Goal: Task Accomplishment & Management: Manage account settings

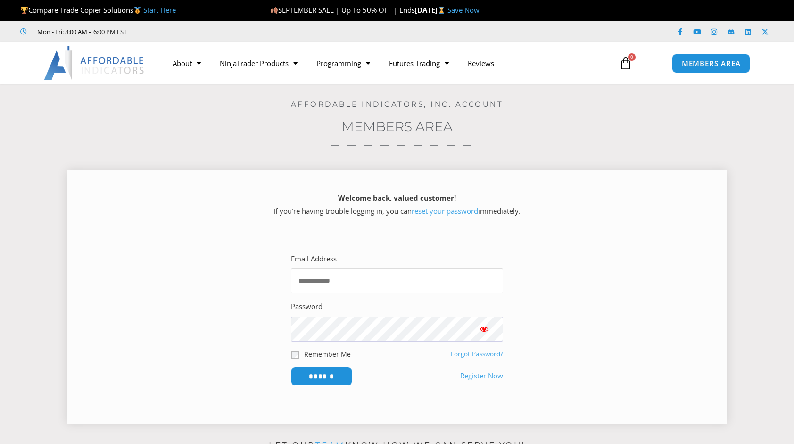
click at [408, 286] on input "Email Address" at bounding box center [397, 280] width 212 height 25
type input "**********"
click at [291, 366] on input "******" at bounding box center [321, 375] width 61 height 19
click at [325, 380] on input "******" at bounding box center [322, 376] width 65 height 20
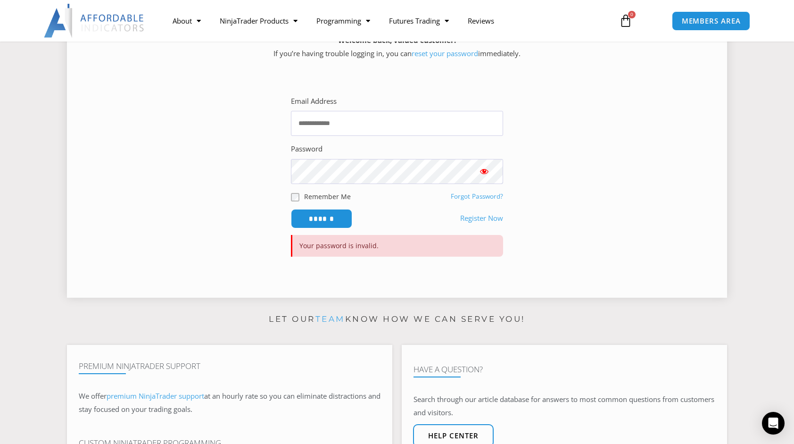
scroll to position [94, 0]
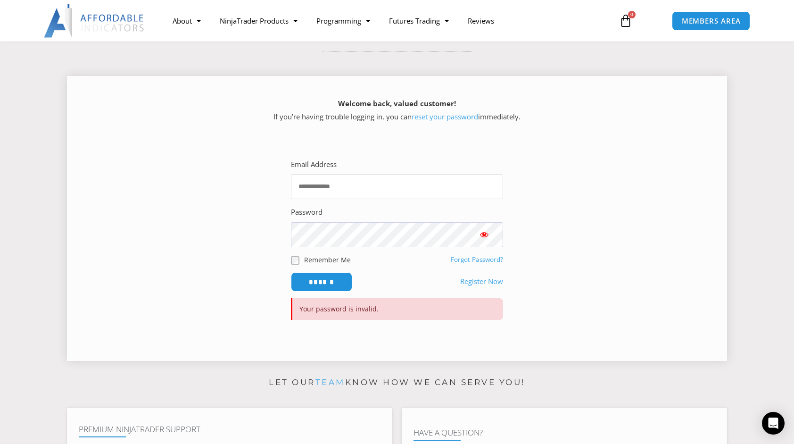
click at [335, 197] on input "Email Address" at bounding box center [397, 186] width 212 height 25
type input "**********"
click at [486, 236] on span "Show password" at bounding box center [484, 234] width 9 height 9
click at [483, 235] on span "Show password" at bounding box center [484, 234] width 9 height 9
click at [473, 257] on link "Forgot Password?" at bounding box center [477, 259] width 52 height 8
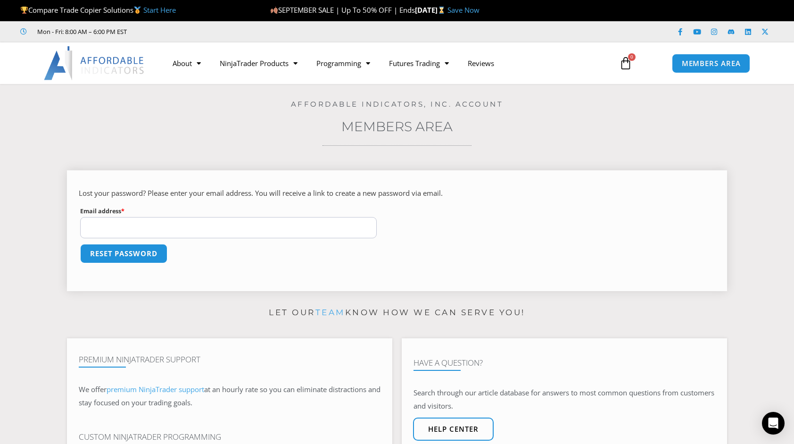
click at [217, 231] on input "Email address * Required" at bounding box center [228, 227] width 297 height 21
type input "**********"
click at [107, 253] on button "Reset password" at bounding box center [123, 253] width 91 height 20
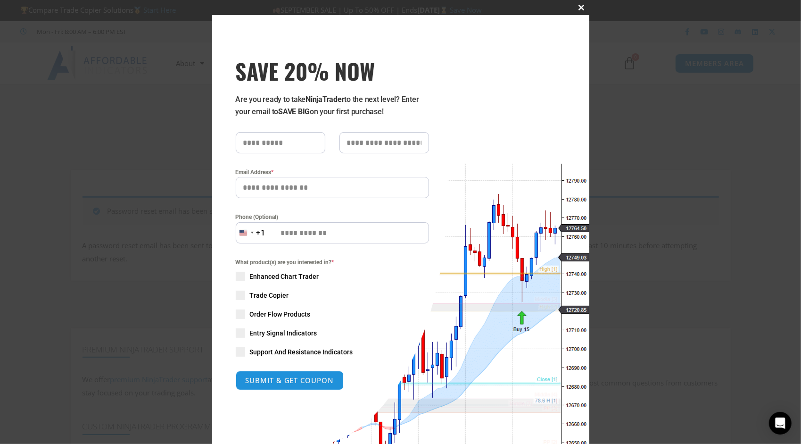
click at [574, 6] on span "SAVE 20% NOW popup" at bounding box center [581, 8] width 15 height 6
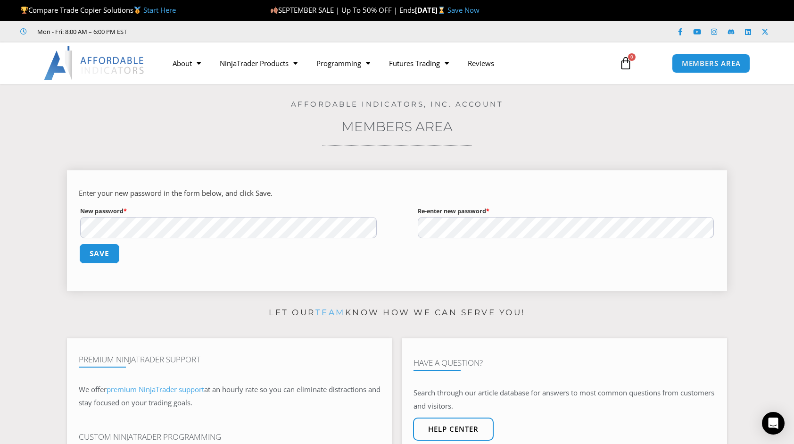
click at [106, 258] on button "Save" at bounding box center [99, 253] width 41 height 20
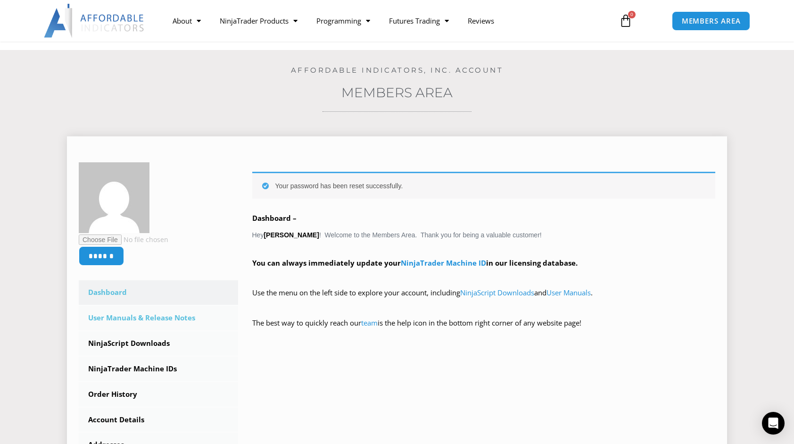
scroll to position [94, 0]
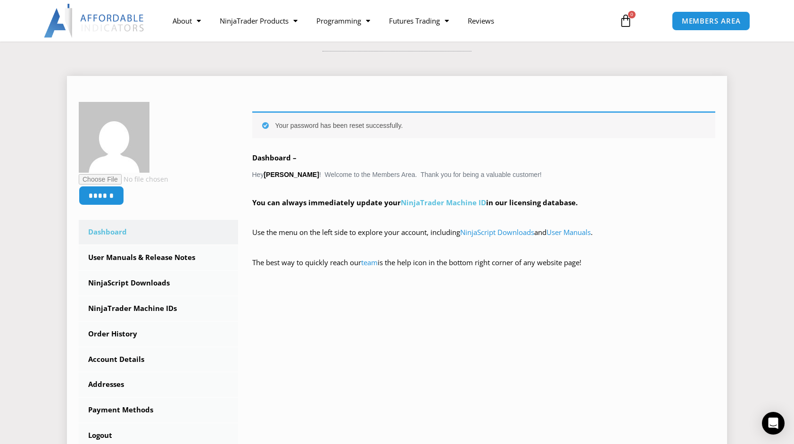
click at [429, 202] on link "NinjaTrader Machine ID" at bounding box center [443, 202] width 85 height 9
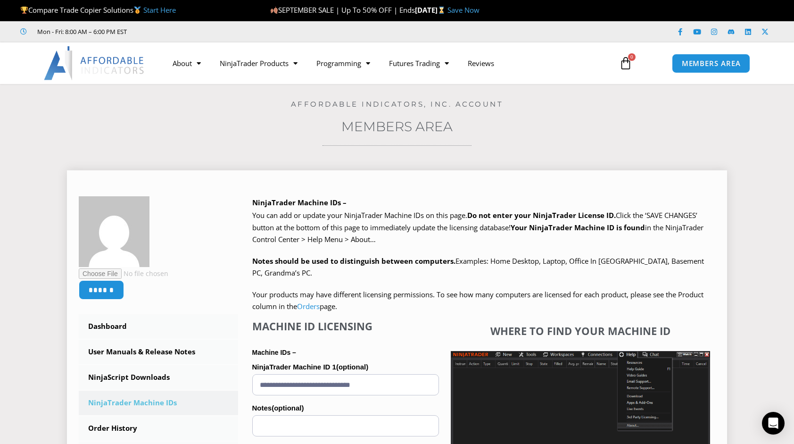
scroll to position [141, 0]
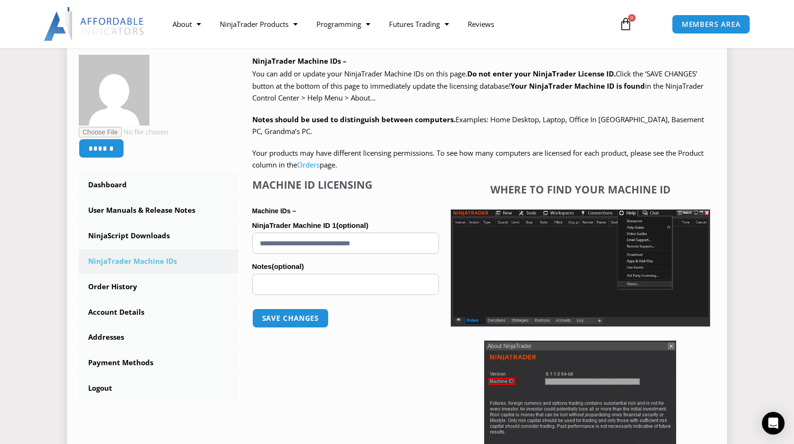
click at [390, 241] on input "**********" at bounding box center [345, 243] width 187 height 21
click at [391, 241] on input "**********" at bounding box center [345, 243] width 187 height 21
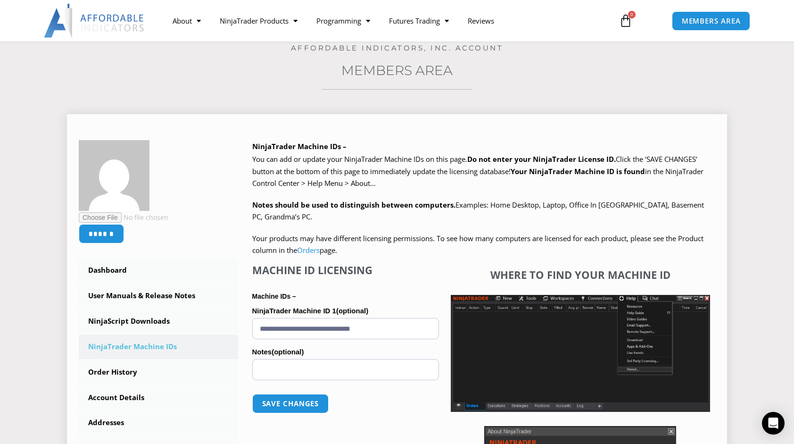
scroll to position [47, 0]
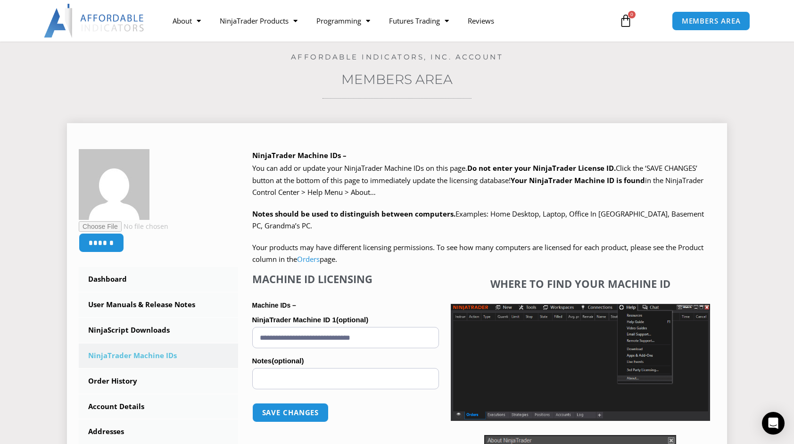
click at [383, 145] on div "****** Dashboard Subscriptions User Manuals & Release Notes NinjaScript Downloa…" at bounding box center [397, 356] width 660 height 466
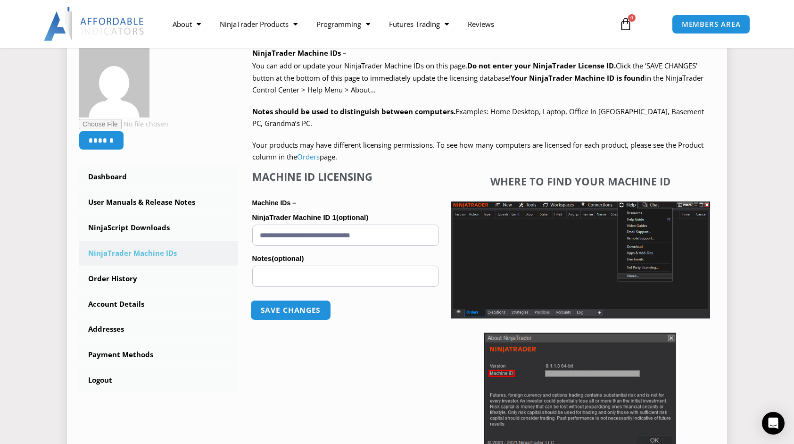
scroll to position [189, 0]
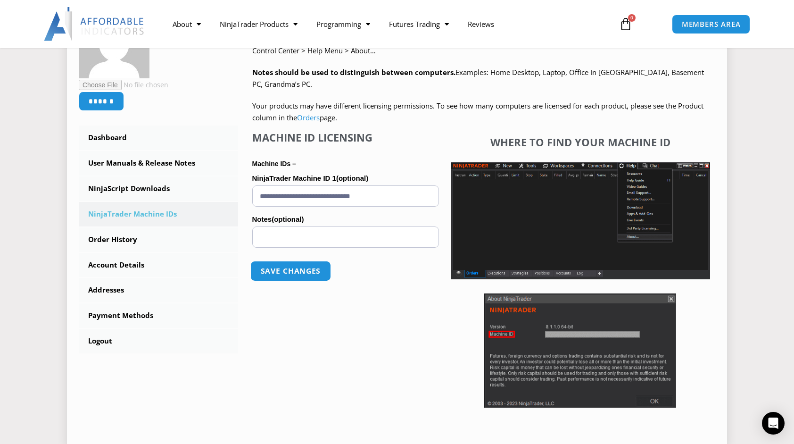
click at [271, 273] on button "Save changes" at bounding box center [290, 271] width 81 height 20
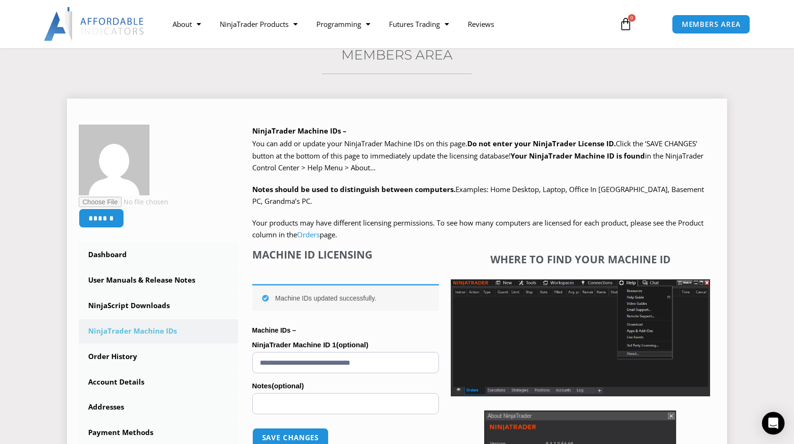
scroll to position [189, 0]
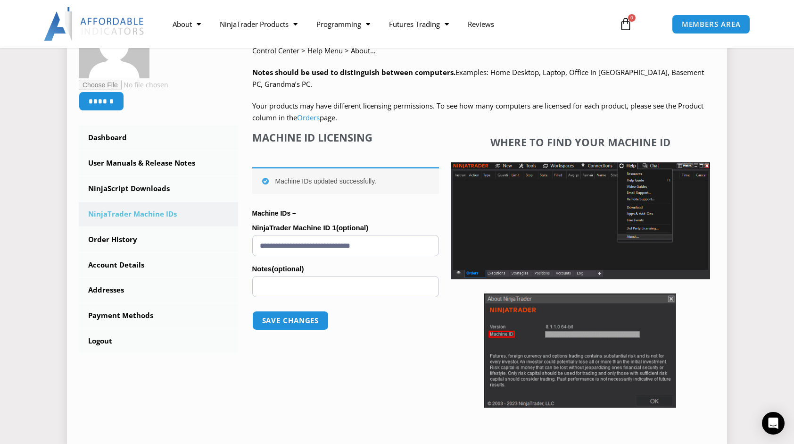
click at [383, 60] on div "We are transitioning all NinjaTrader software packages to a web site licensing …" at bounding box center [484, 72] width 464 height 103
click at [280, 322] on button "Save changes" at bounding box center [290, 320] width 81 height 20
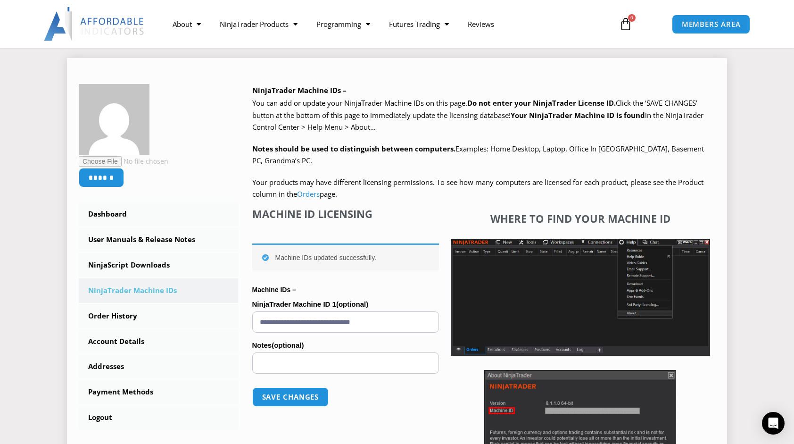
scroll to position [141, 0]
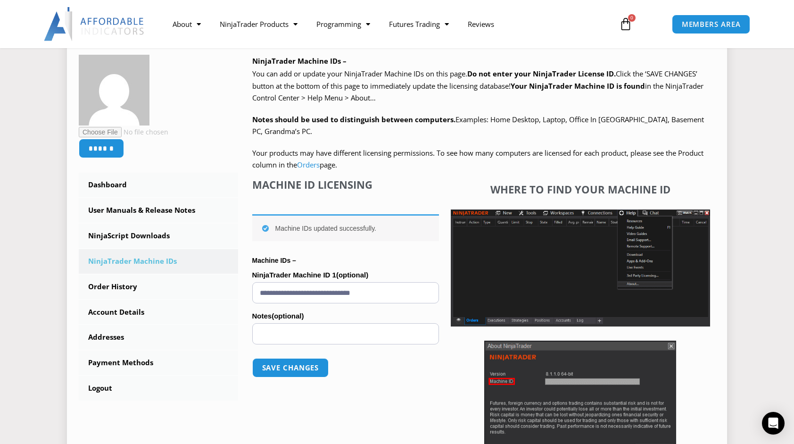
drag, startPoint x: 411, startPoint y: 299, endPoint x: 250, endPoint y: 284, distance: 162.0
click at [250, 284] on div "NinjaTrader Machine IDs – We are transitioning all NinjaTrader software package…" at bounding box center [477, 269] width 478 height 428
click at [188, 25] on link "About" at bounding box center [186, 24] width 47 height 22
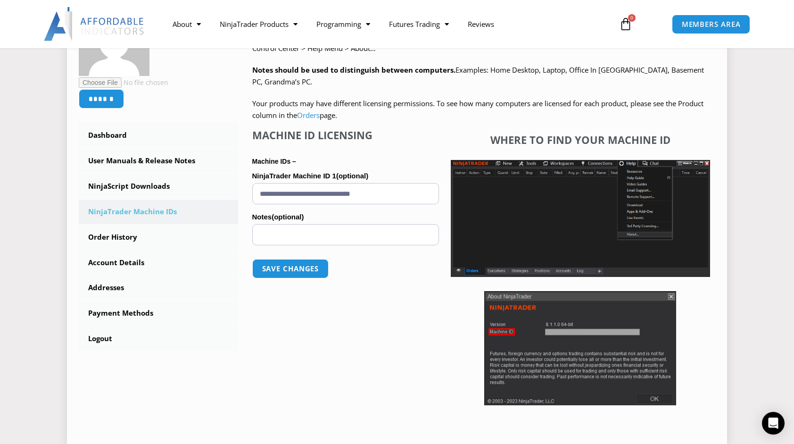
scroll to position [236, 0]
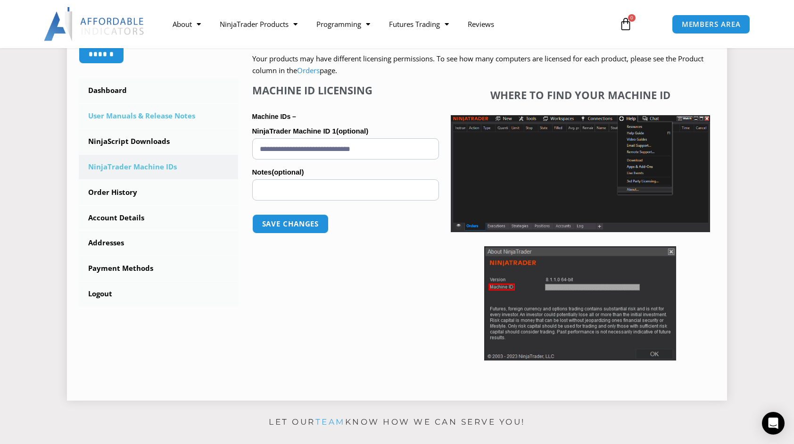
drag, startPoint x: 412, startPoint y: 151, endPoint x: 157, endPoint y: 106, distance: 259.1
click at [157, 106] on div "****** Dashboard Subscriptions User Manuals & Release Notes NinjaScript Downloa…" at bounding box center [397, 174] width 637 height 428
drag, startPoint x: 410, startPoint y: 242, endPoint x: 400, endPoint y: 203, distance: 40.8
click at [410, 242] on p "Save changes" at bounding box center [345, 224] width 187 height 38
drag, startPoint x: 411, startPoint y: 149, endPoint x: 218, endPoint y: 101, distance: 199.3
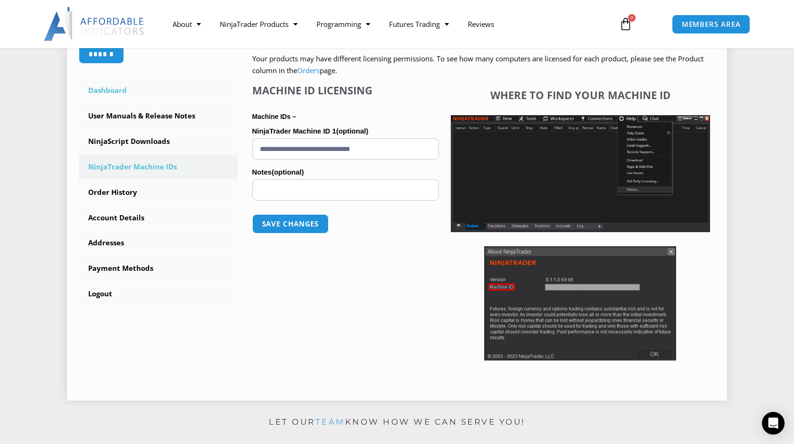
click at [218, 101] on div "****** Dashboard Subscriptions User Manuals & Release Notes NinjaScript Downloa…" at bounding box center [397, 174] width 637 height 428
paste input "text"
type input "**********"
click at [267, 224] on button "Save changes" at bounding box center [290, 224] width 81 height 20
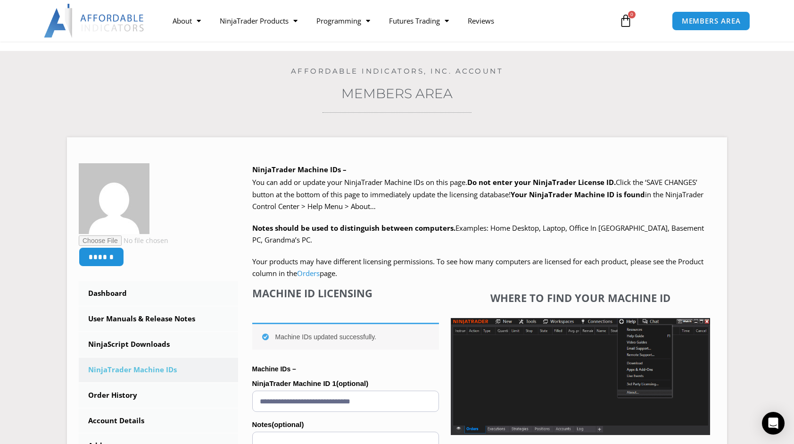
scroll to position [47, 0]
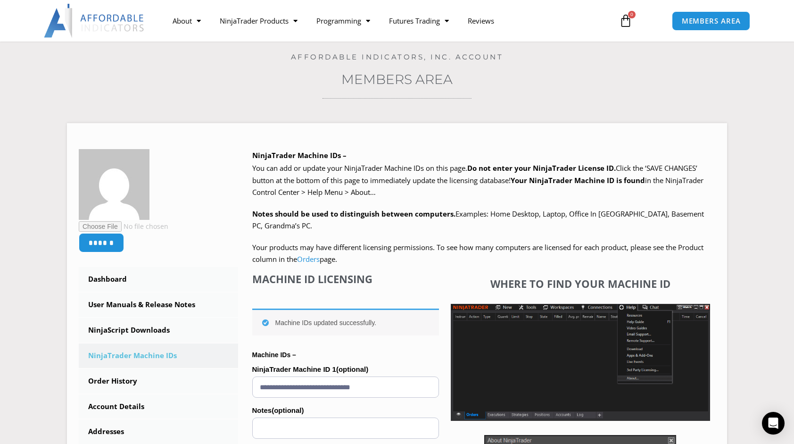
drag, startPoint x: 254, startPoint y: 100, endPoint x: 239, endPoint y: 91, distance: 17.1
click at [253, 100] on div "Home / Members Area Affordable Indicators, Inc. Account Members Area ****** Das…" at bounding box center [397, 316] width 747 height 559
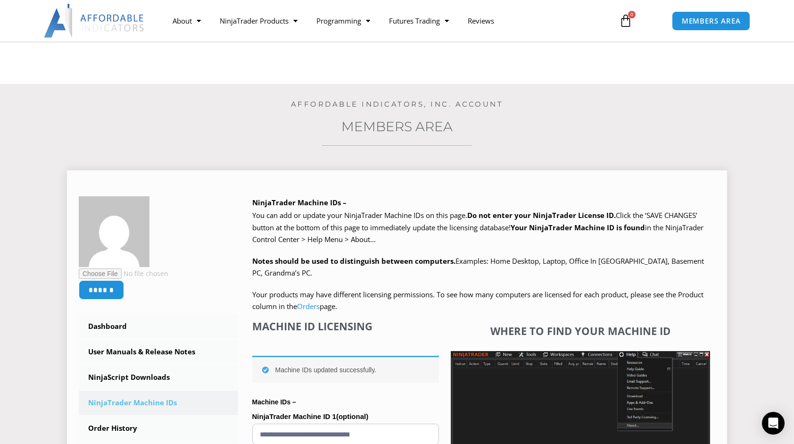
scroll to position [189, 0]
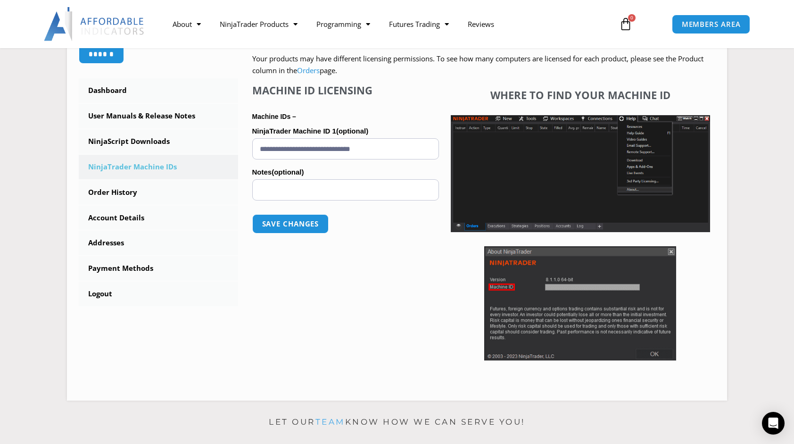
drag, startPoint x: 419, startPoint y: 47, endPoint x: 416, endPoint y: 42, distance: 5.8
click at [418, 47] on div "About Contact Us Premium Support Team Partners NinjaTrader NinjaTrader FAQ Ninj…" at bounding box center [397, 24] width 755 height 48
click at [127, 169] on link "NinjaTrader Machine IDs" at bounding box center [158, 167] width 159 height 25
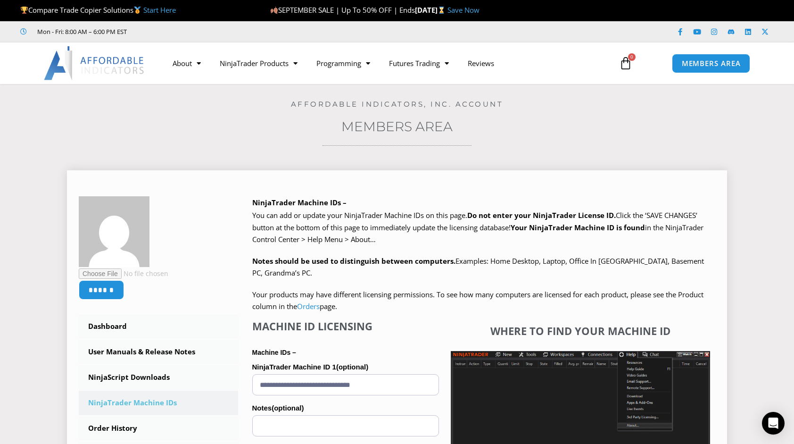
scroll to position [141, 0]
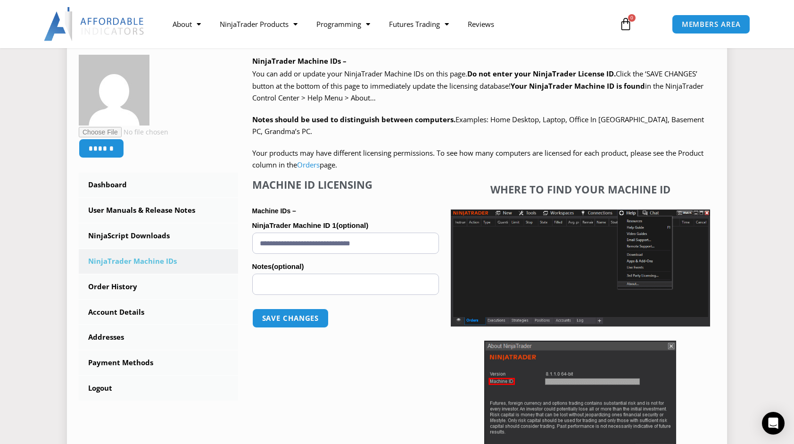
click at [432, 244] on input "**********" at bounding box center [345, 243] width 187 height 21
click at [312, 164] on link "Orders" at bounding box center [308, 164] width 23 height 9
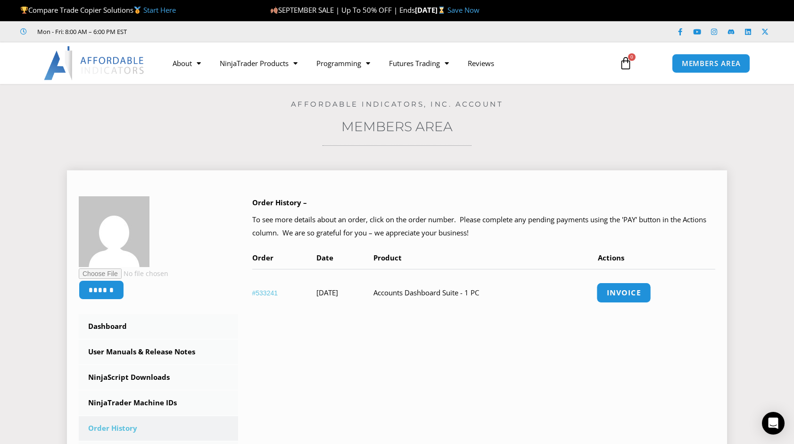
click at [633, 292] on link "Invoice" at bounding box center [624, 293] width 55 height 20
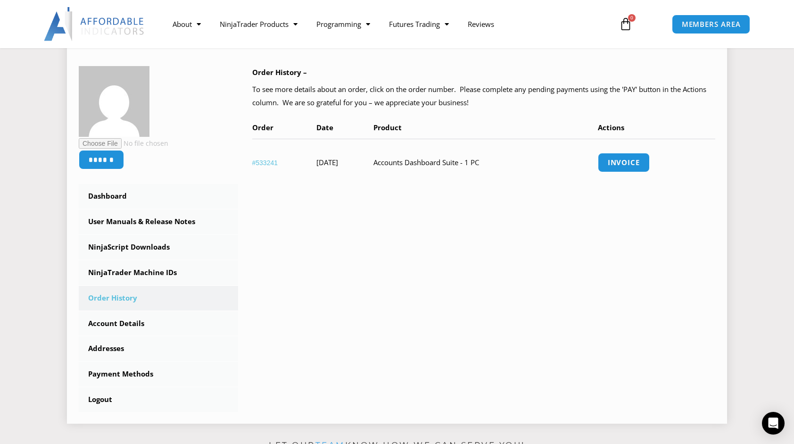
scroll to position [141, 0]
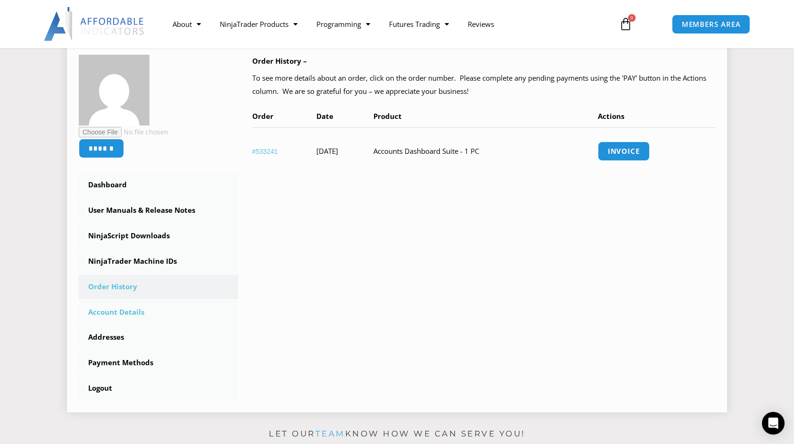
click at [133, 313] on link "Account Details" at bounding box center [158, 312] width 159 height 25
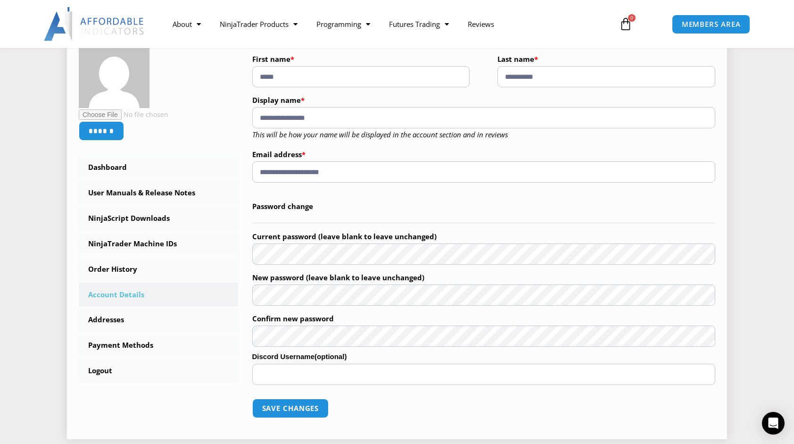
scroll to position [189, 0]
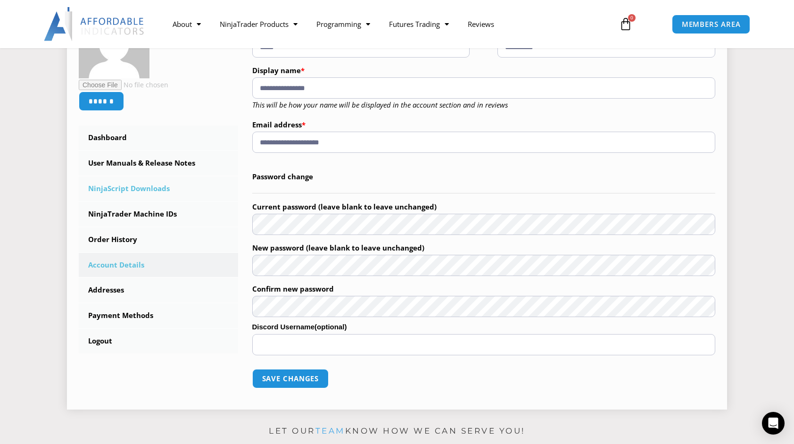
click at [111, 185] on link "NinjaScript Downloads" at bounding box center [158, 188] width 159 height 25
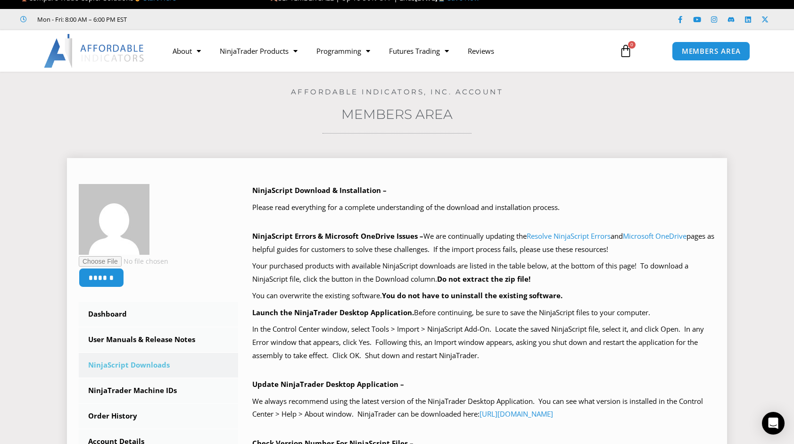
scroll to position [47, 0]
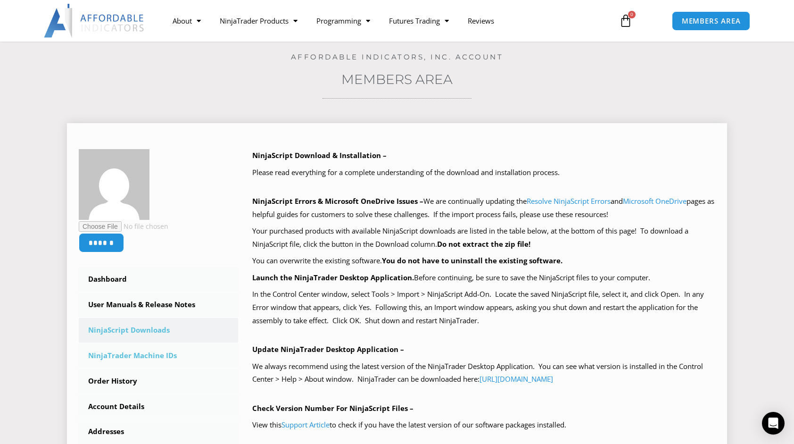
click at [138, 357] on link "NinjaTrader Machine IDs" at bounding box center [158, 355] width 159 height 25
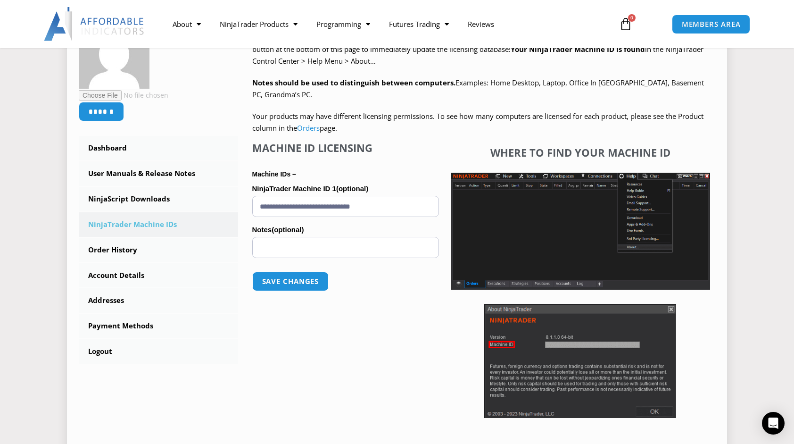
scroll to position [189, 0]
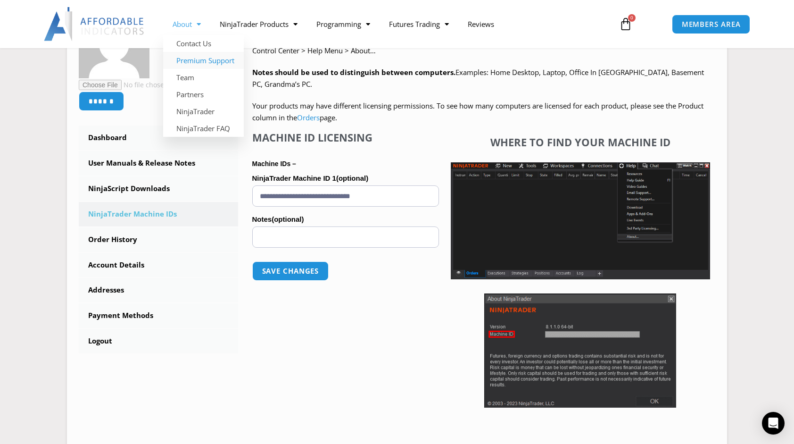
click at [191, 60] on link "Premium Support" at bounding box center [203, 60] width 81 height 17
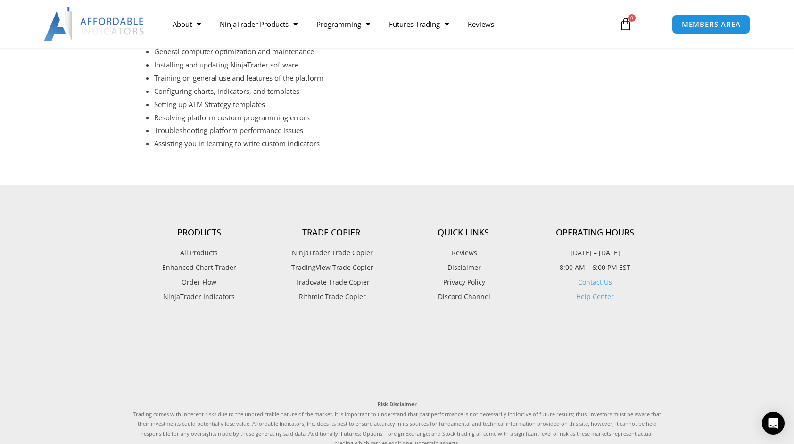
scroll to position [424, 0]
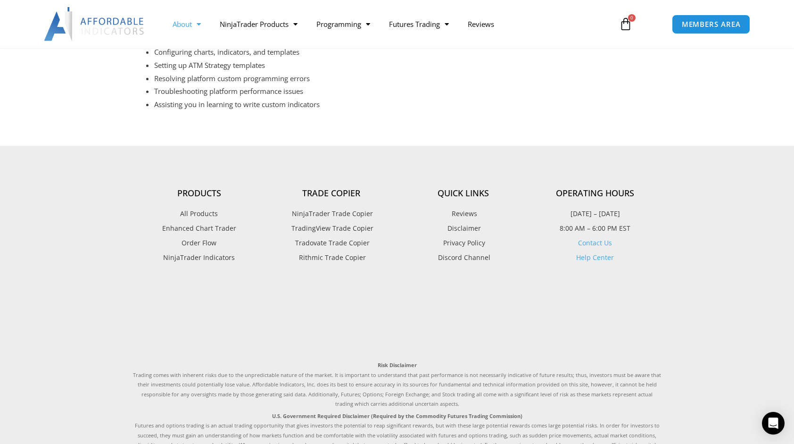
click at [183, 20] on link "About" at bounding box center [186, 24] width 47 height 22
click at [187, 22] on link "About" at bounding box center [186, 24] width 47 height 22
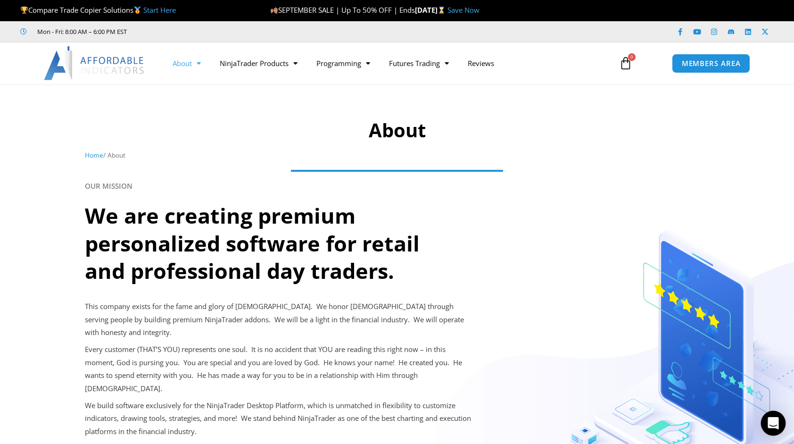
click at [776, 425] on icon "Open Intercom Messenger" at bounding box center [773, 423] width 12 height 12
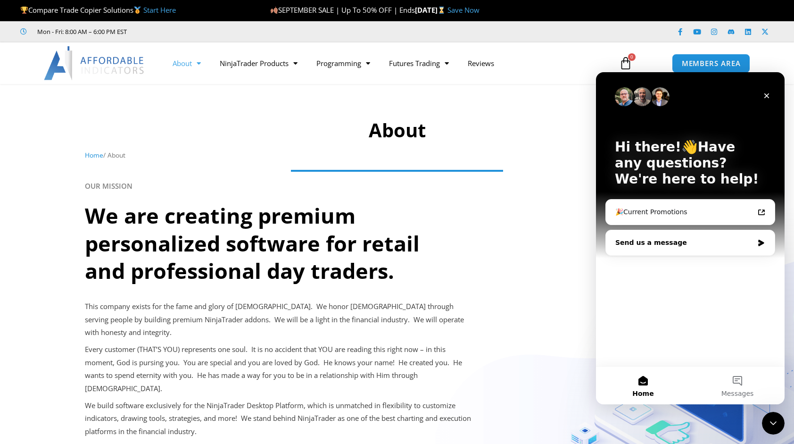
click at [652, 245] on div "Send us a message" at bounding box center [684, 243] width 138 height 10
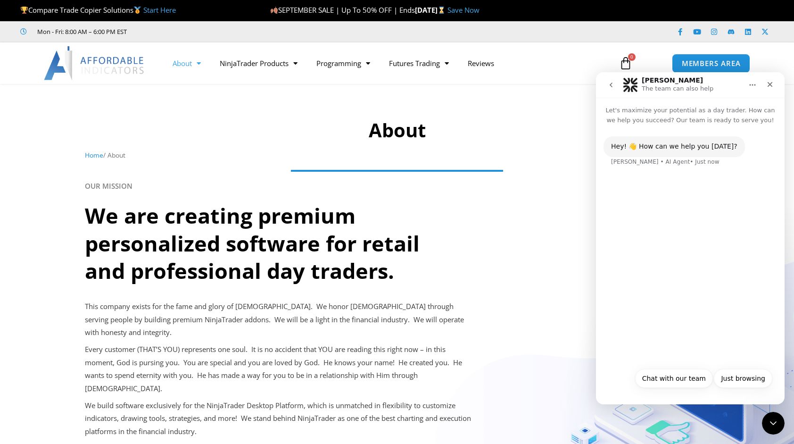
click at [644, 263] on div "Hey! 👋 How can we help you today? Solomon • AI Agent • Just now" at bounding box center [690, 244] width 189 height 238
click at [662, 382] on button "Chat with our team" at bounding box center [674, 378] width 78 height 19
click at [648, 325] on main "Solomon The team can also help Let's maximize your potential as a day trader. H…" at bounding box center [690, 238] width 189 height 332
click at [658, 380] on div "Hey! 👋 How can we help you today? Solomon • AI Agent • Just now Chat with our t…" at bounding box center [690, 260] width 189 height 271
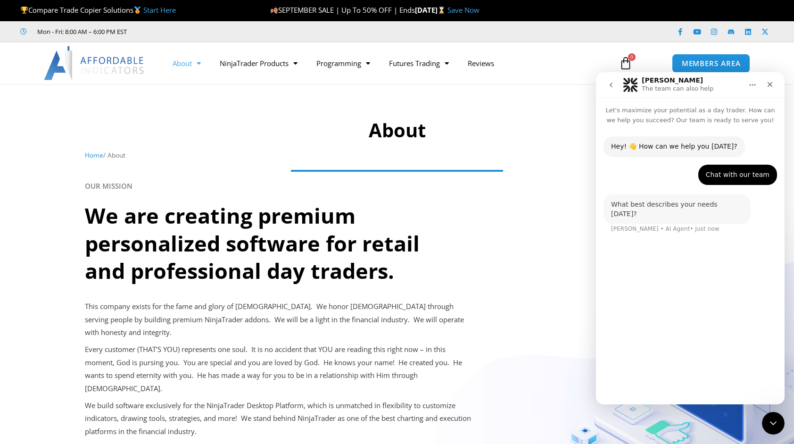
click at [705, 395] on div "Hey! 👋 How can we help you today? Solomon • AI Agent • Just now Chat with our t…" at bounding box center [690, 260] width 189 height 271
click at [656, 288] on div "Hey! 👋 How can we help you today? Solomon • AI Agent • Just now Chat with our t…" at bounding box center [690, 221] width 189 height 193
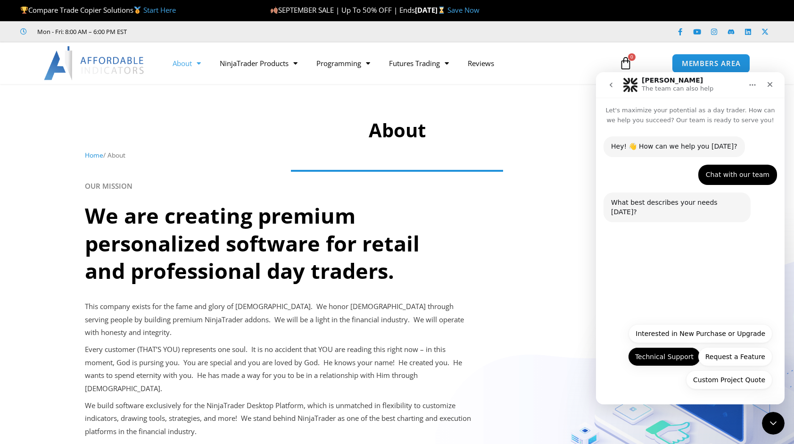
click at [650, 359] on button "Technical Support" at bounding box center [664, 356] width 73 height 19
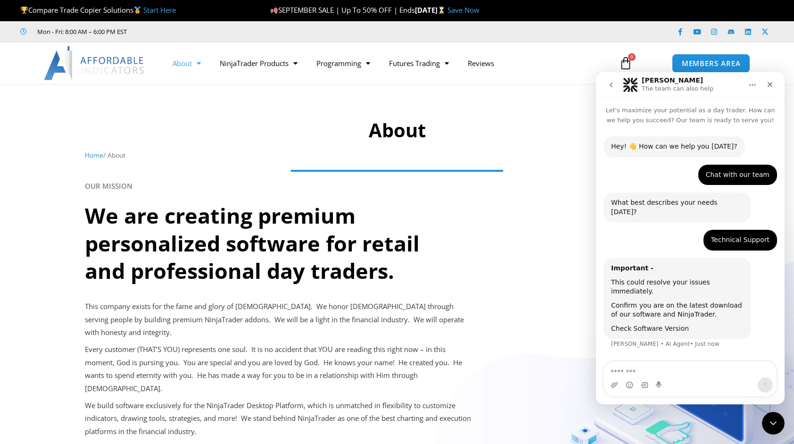
click at [633, 324] on link "Check Software Version" at bounding box center [650, 328] width 78 height 8
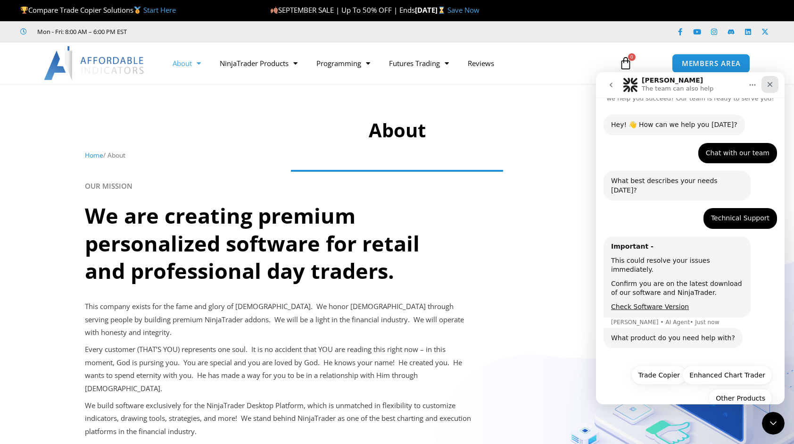
click at [771, 86] on icon "Close" at bounding box center [770, 85] width 8 height 8
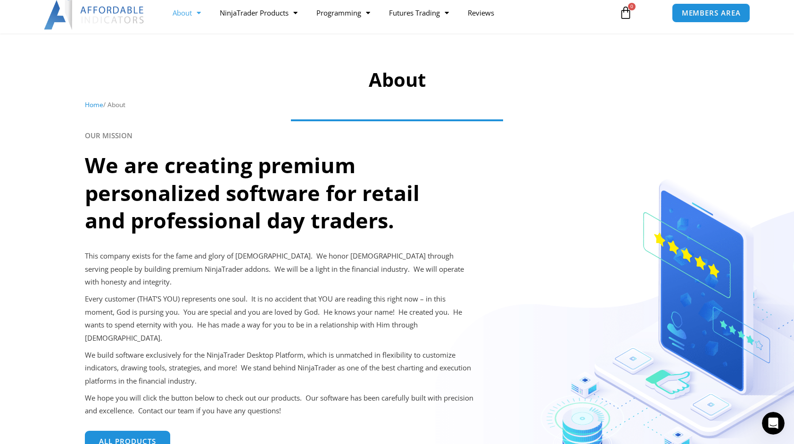
scroll to position [0, 0]
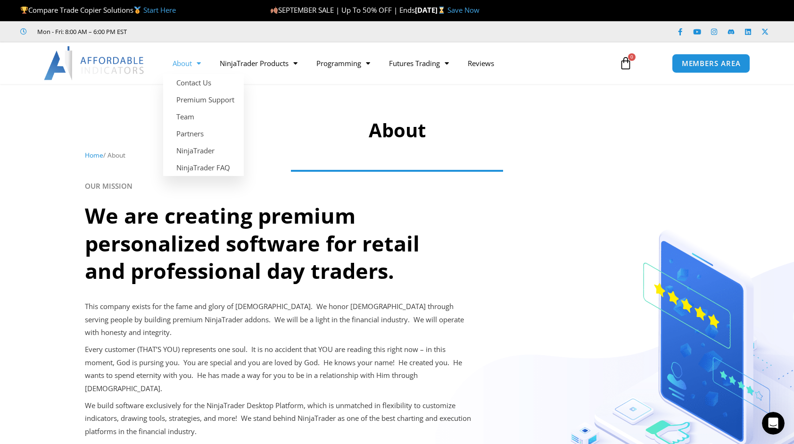
click at [176, 61] on link "About" at bounding box center [186, 63] width 47 height 22
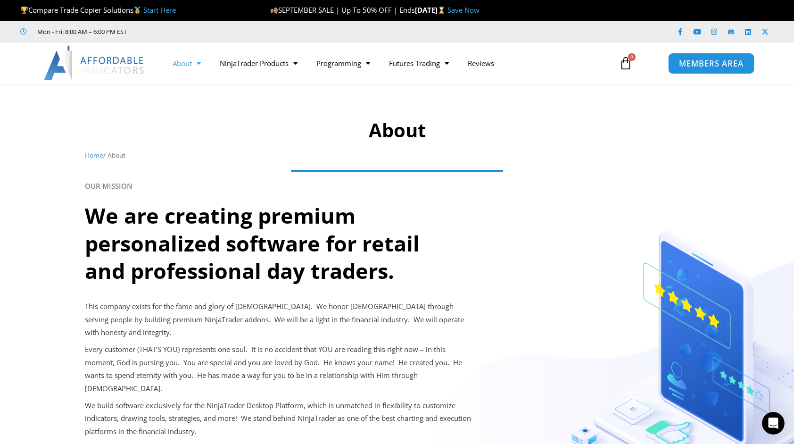
click at [676, 61] on link "MEMBERS AREA" at bounding box center [711, 62] width 86 height 21
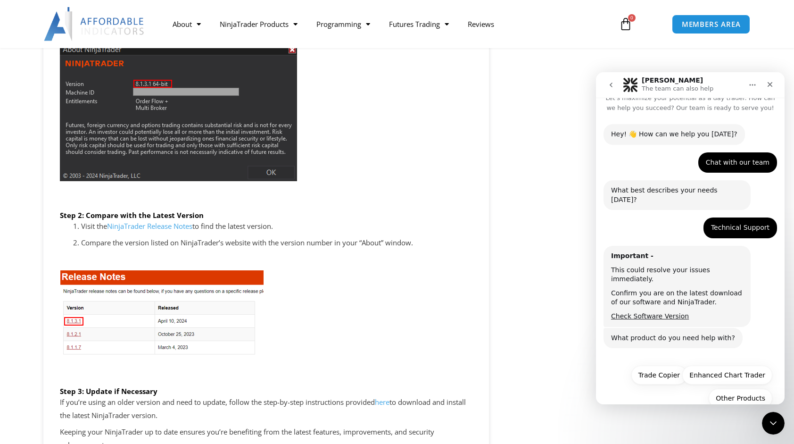
scroll to position [1368, 0]
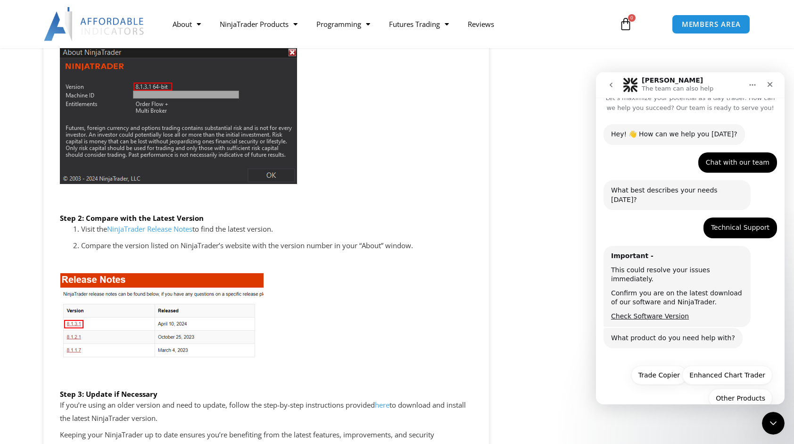
drag, startPoint x: 545, startPoint y: 25, endPoint x: 545, endPoint y: 20, distance: 4.7
click at [545, 23] on nav "About Contact Us Premium Support Team Partners NinjaTrader NinjaTrader FAQ Ninj…" at bounding box center [385, 24] width 445 height 22
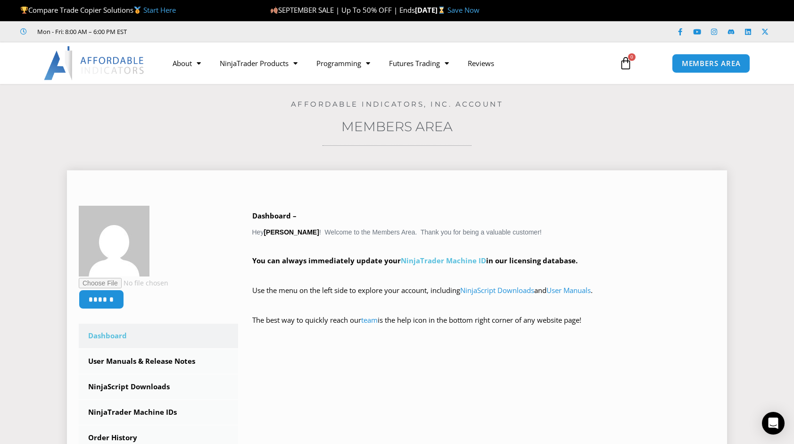
click at [434, 259] on link "NinjaTrader Machine ID" at bounding box center [443, 260] width 85 height 9
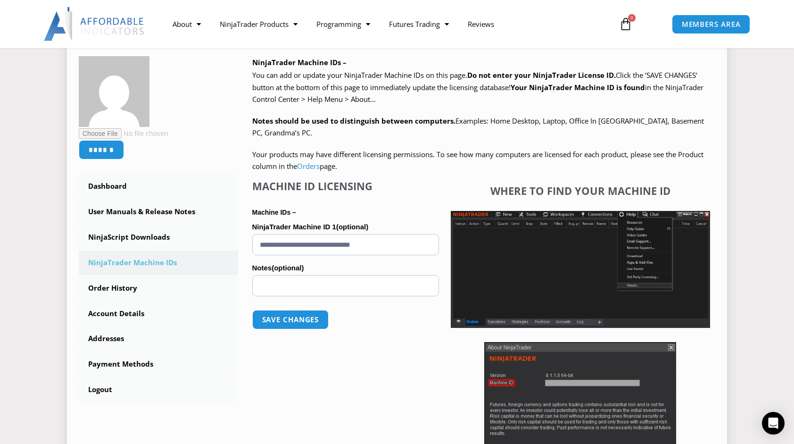
scroll to position [189, 0]
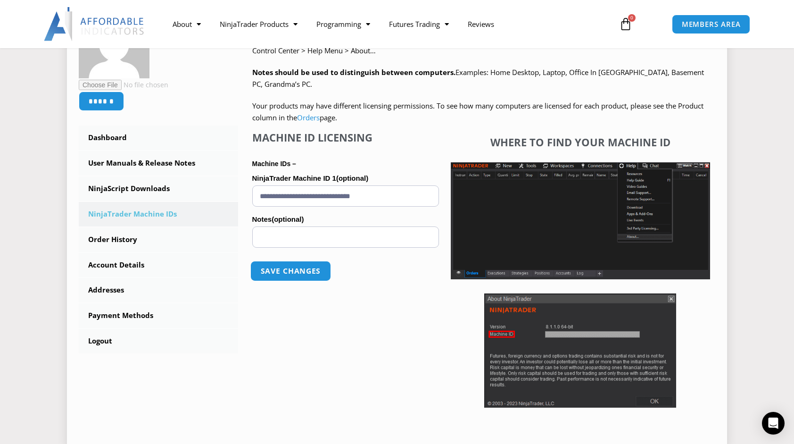
click at [311, 272] on button "Save changes" at bounding box center [290, 271] width 81 height 20
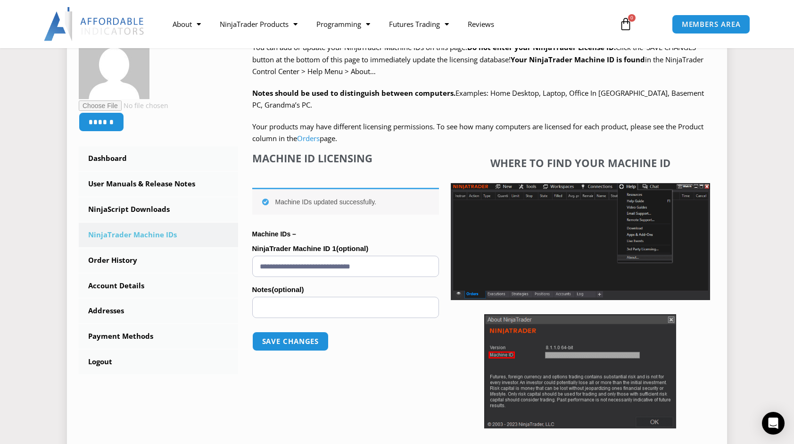
scroll to position [189, 0]
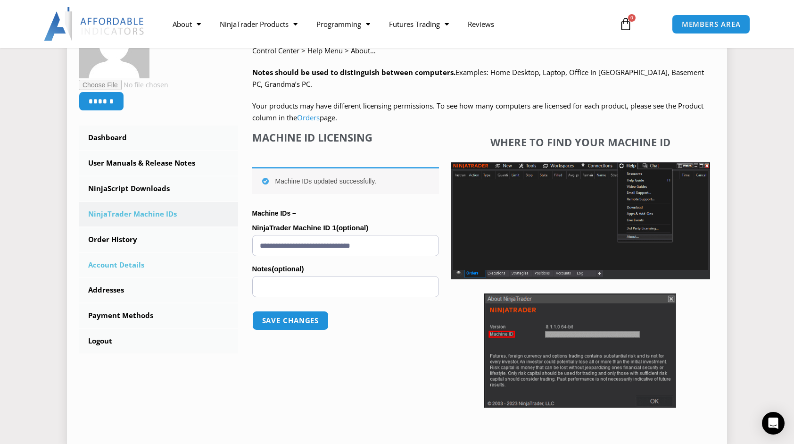
click at [126, 269] on link "Account Details" at bounding box center [158, 265] width 159 height 25
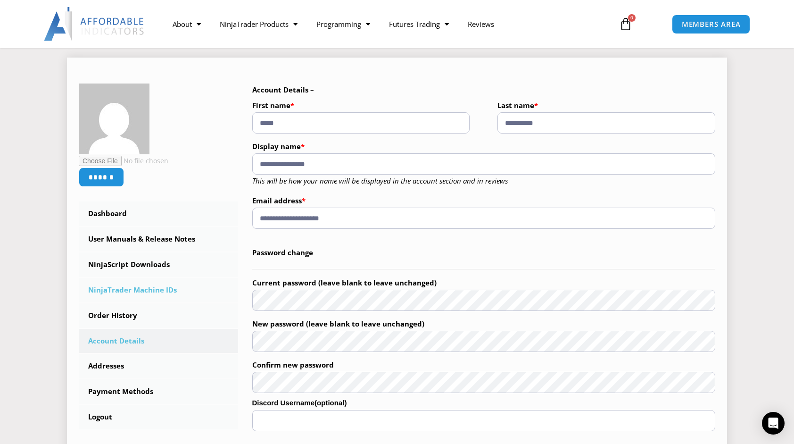
scroll to position [94, 0]
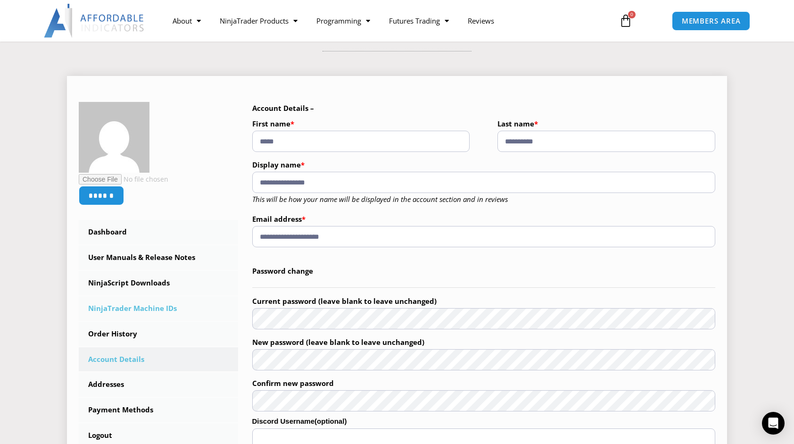
click at [131, 311] on link "NinjaTrader Machine IDs" at bounding box center [158, 308] width 159 height 25
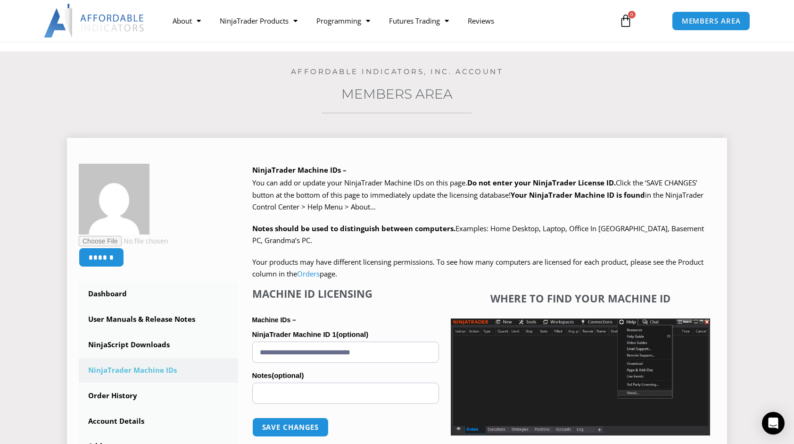
scroll to position [47, 0]
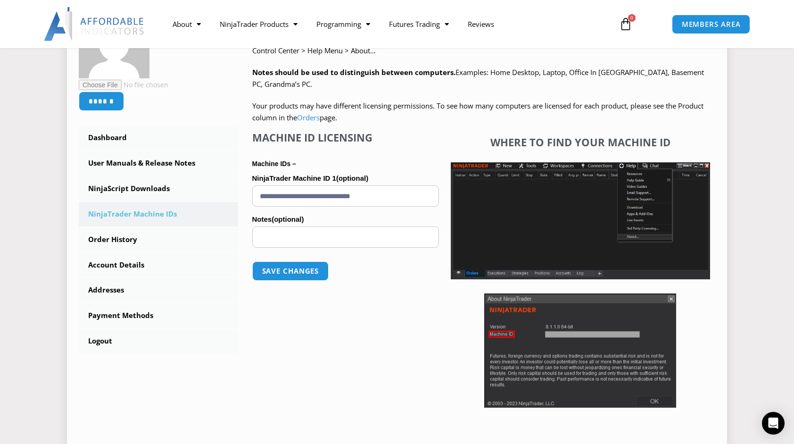
scroll to position [141, 0]
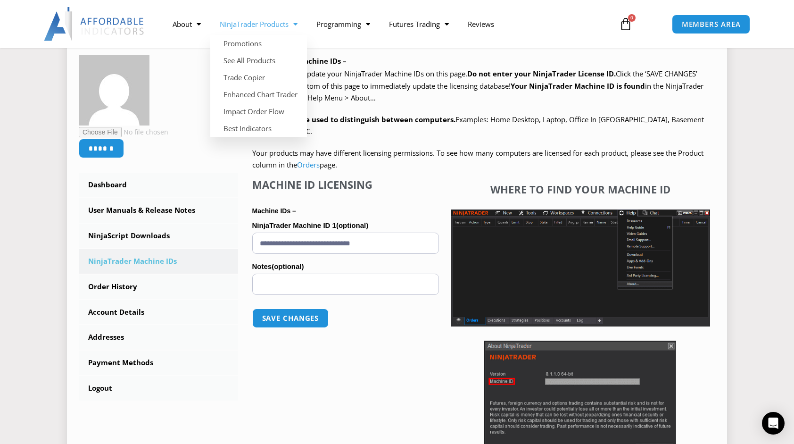
click at [384, 59] on p "NinjaTrader Machine IDs –" at bounding box center [484, 61] width 464 height 13
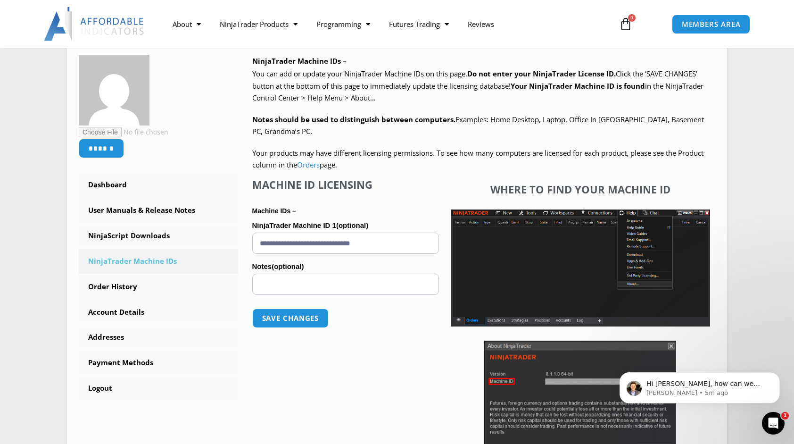
scroll to position [0, 0]
click at [718, 21] on span "MEMBERS AREA" at bounding box center [711, 24] width 65 height 8
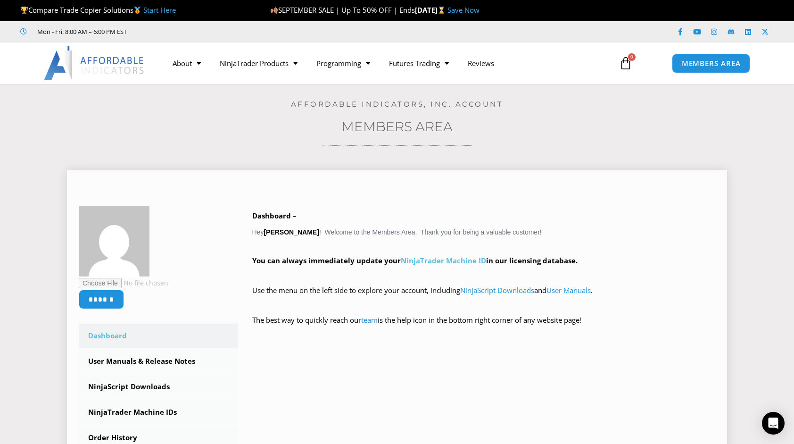
click at [429, 259] on link "NinjaTrader Machine ID" at bounding box center [443, 260] width 85 height 9
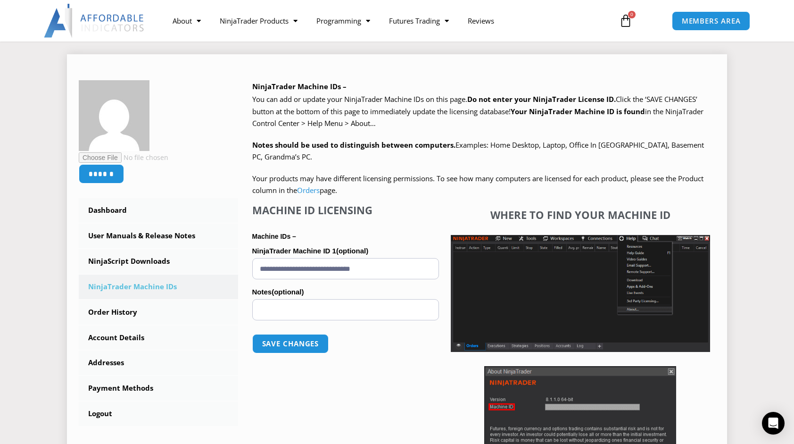
scroll to position [189, 0]
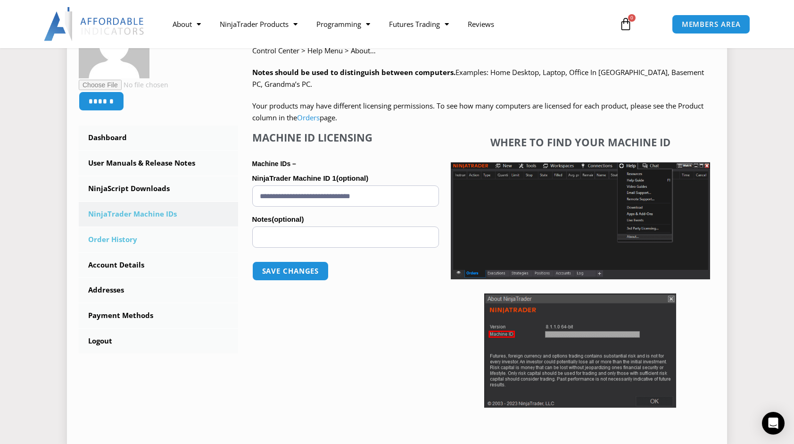
click at [125, 242] on link "Order History" at bounding box center [158, 239] width 159 height 25
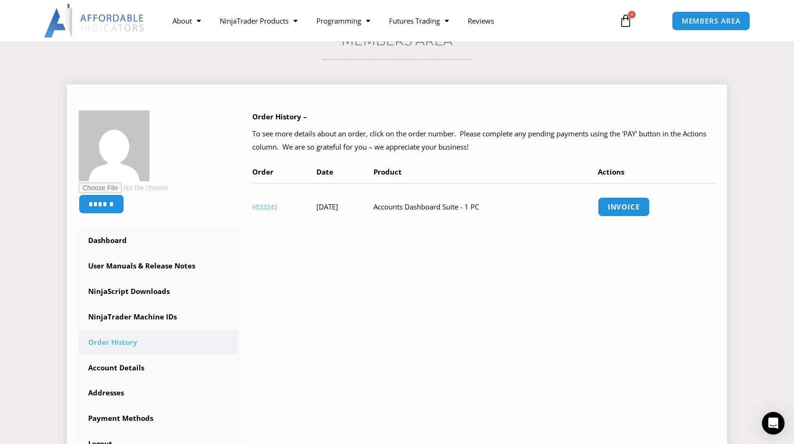
scroll to position [94, 0]
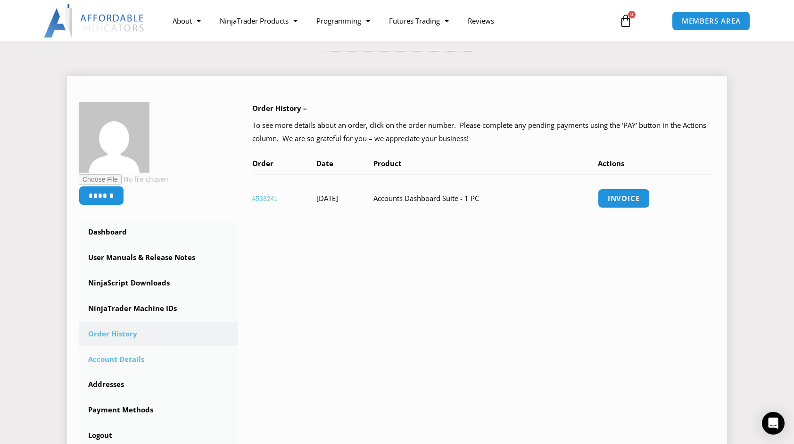
click at [120, 355] on link "Account Details" at bounding box center [158, 359] width 159 height 25
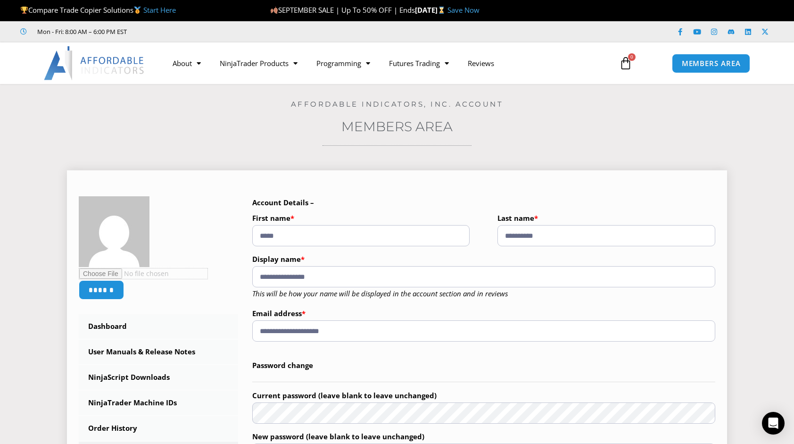
click at [94, 273] on input "file" at bounding box center [143, 273] width 129 height 11
type input "**********"
click at [105, 293] on input "******" at bounding box center [102, 290] width 48 height 20
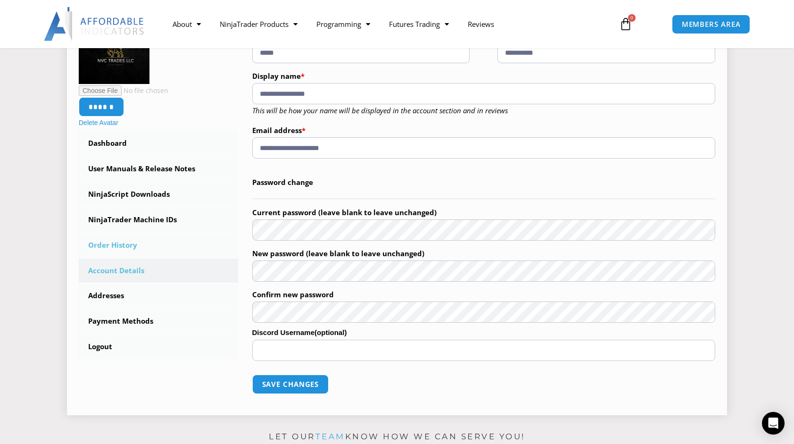
scroll to position [189, 0]
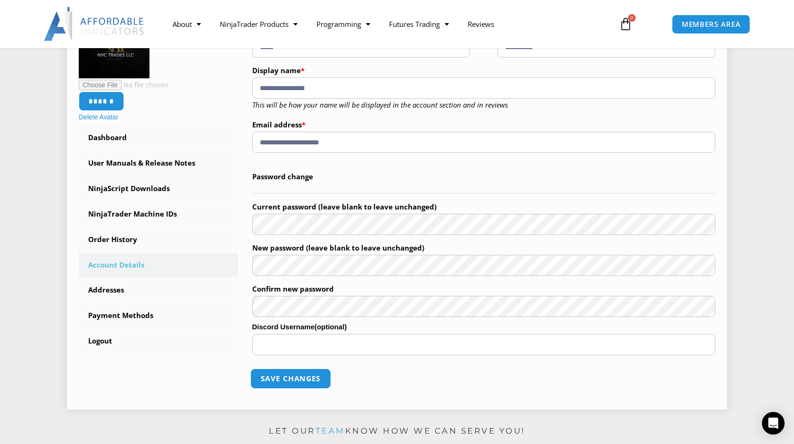
click at [271, 380] on button "Save changes" at bounding box center [290, 378] width 81 height 20
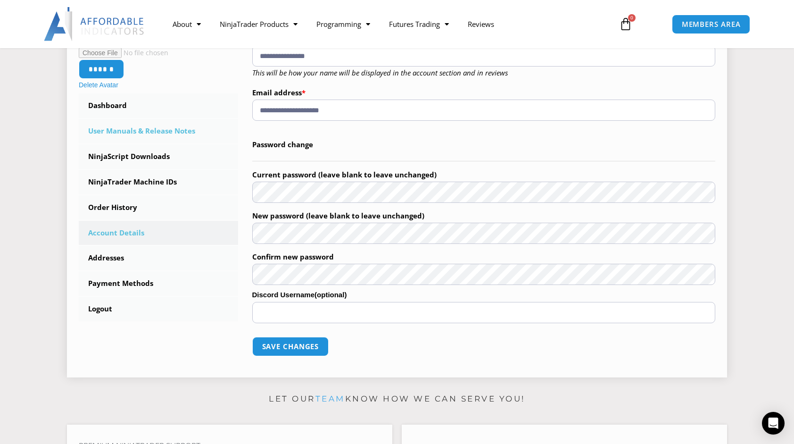
scroll to position [283, 0]
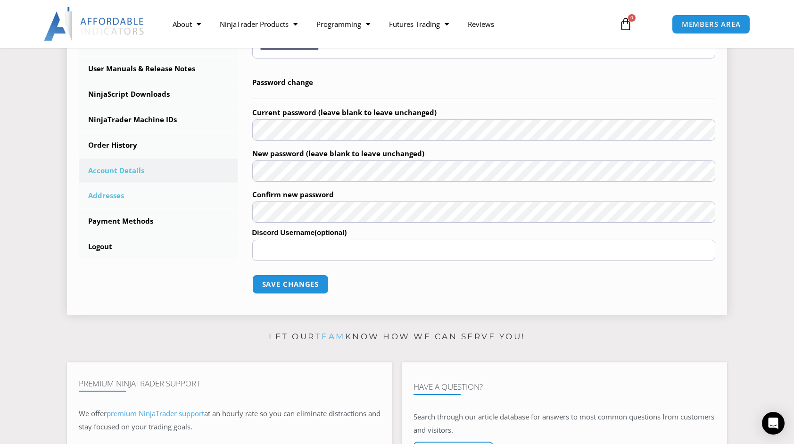
click at [102, 198] on link "Addresses" at bounding box center [158, 195] width 159 height 25
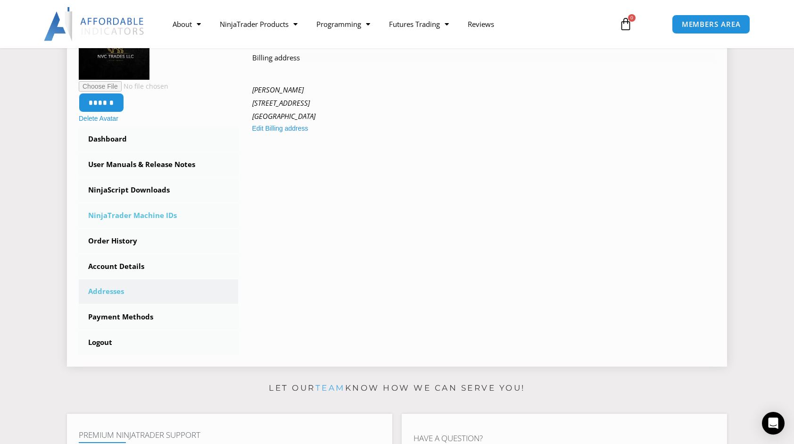
scroll to position [189, 0]
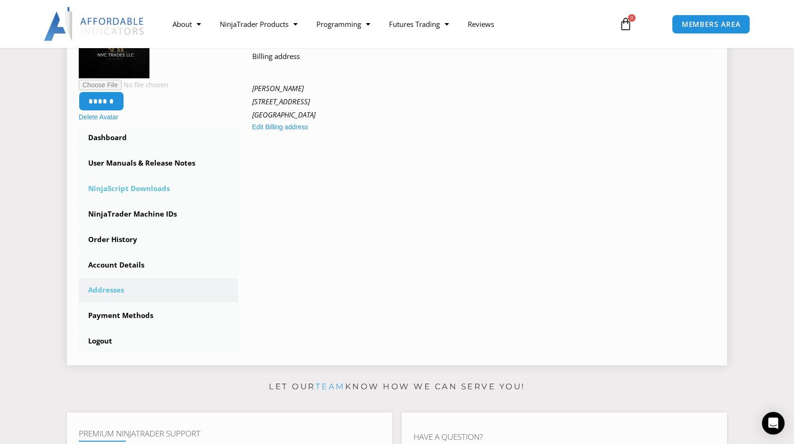
click at [114, 189] on link "NinjaScript Downloads" at bounding box center [158, 188] width 159 height 25
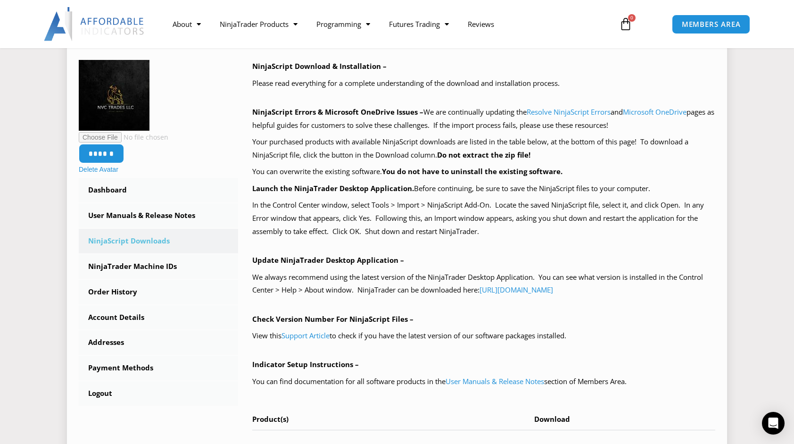
scroll to position [141, 0]
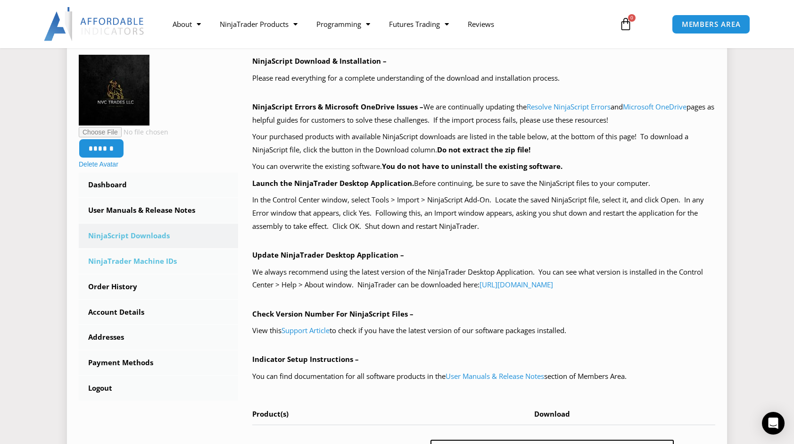
click at [136, 265] on link "NinjaTrader Machine IDs" at bounding box center [158, 261] width 159 height 25
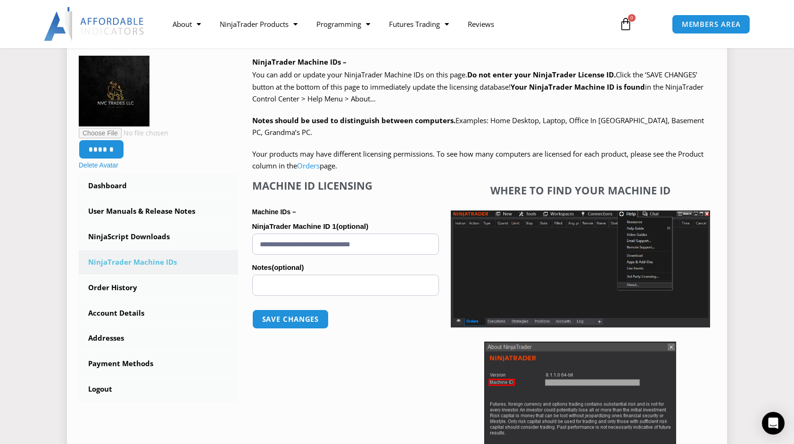
scroll to position [189, 0]
